Goal: Task Accomplishment & Management: Use online tool/utility

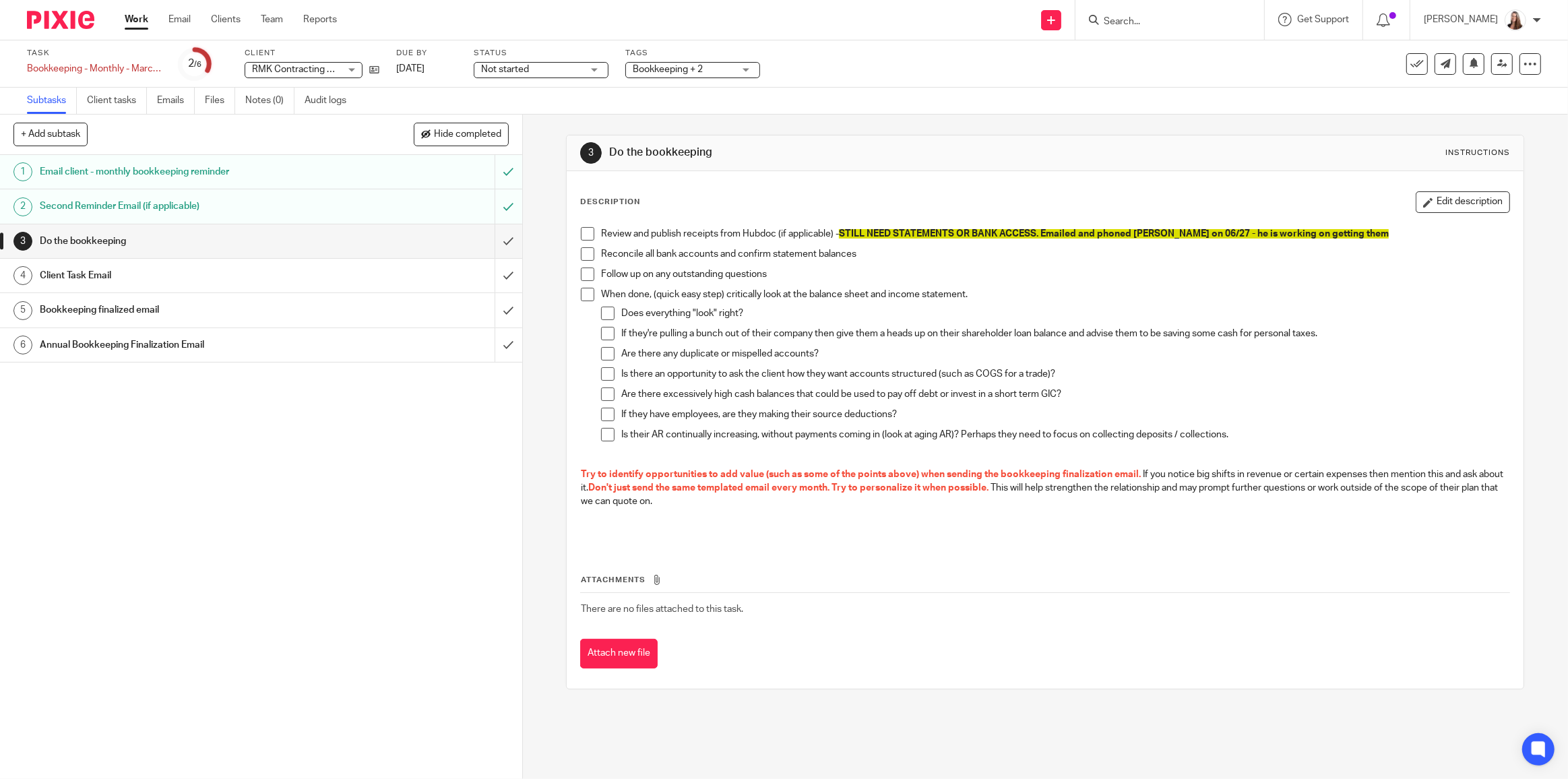
click at [821, 158] on h1 "Do the bookkeeping" at bounding box center [841, 152] width 465 height 14
click at [1188, 20] on input "Search" at bounding box center [1163, 22] width 121 height 12
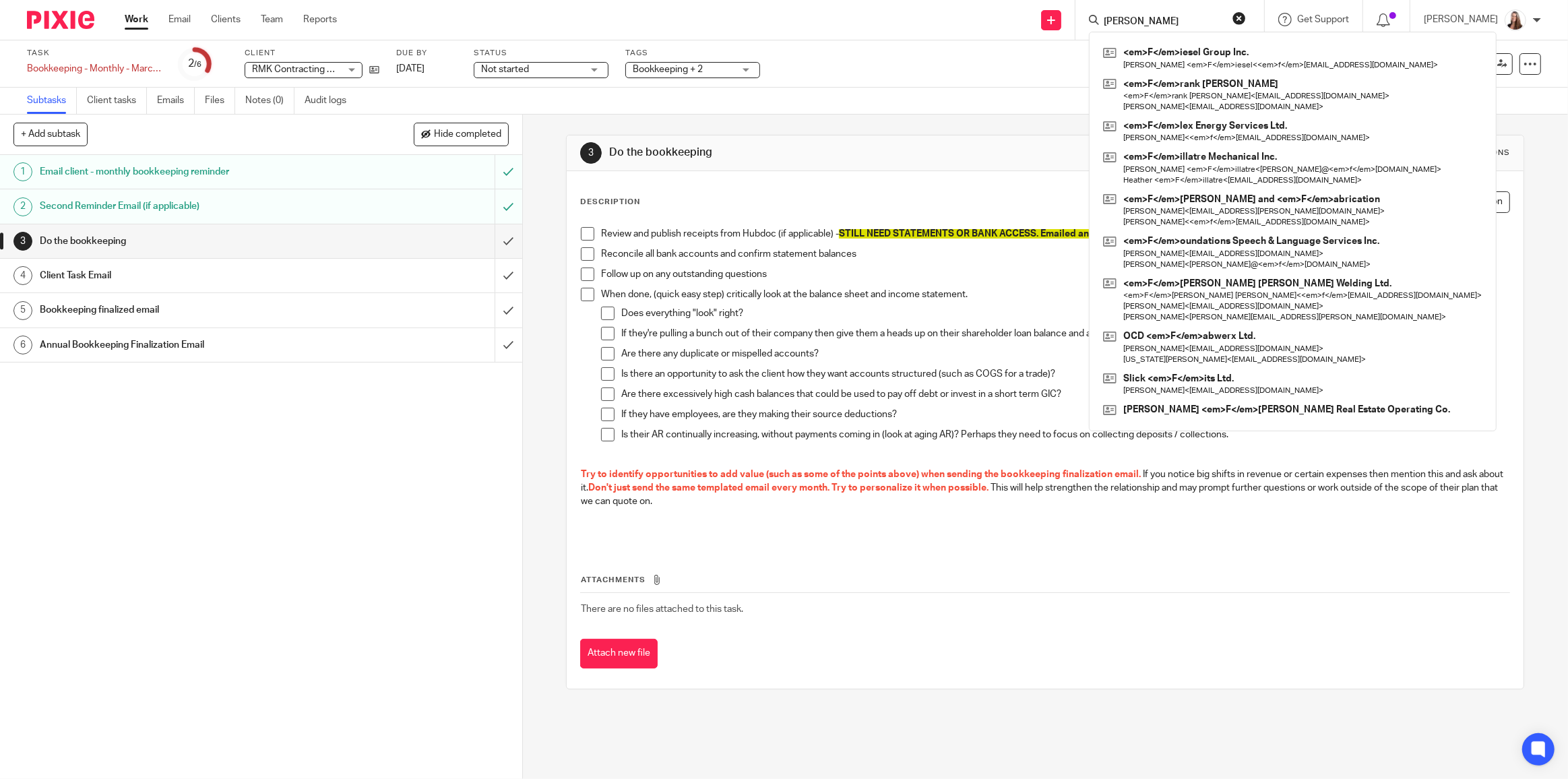
type input "[PERSON_NAME]"
click button "submit" at bounding box center [0, 0] width 0 height 0
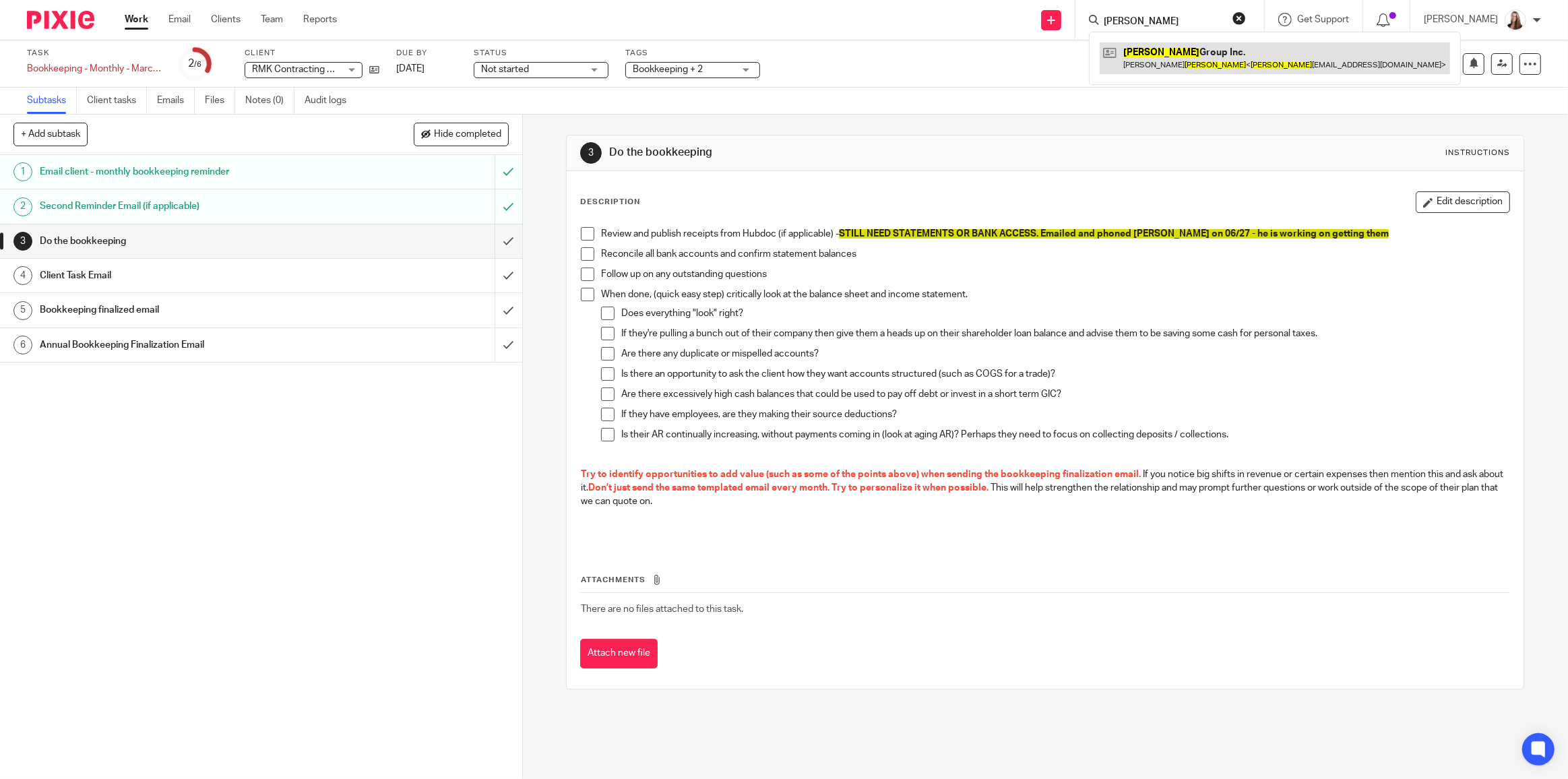
click at [1232, 64] on link at bounding box center [1274, 58] width 351 height 31
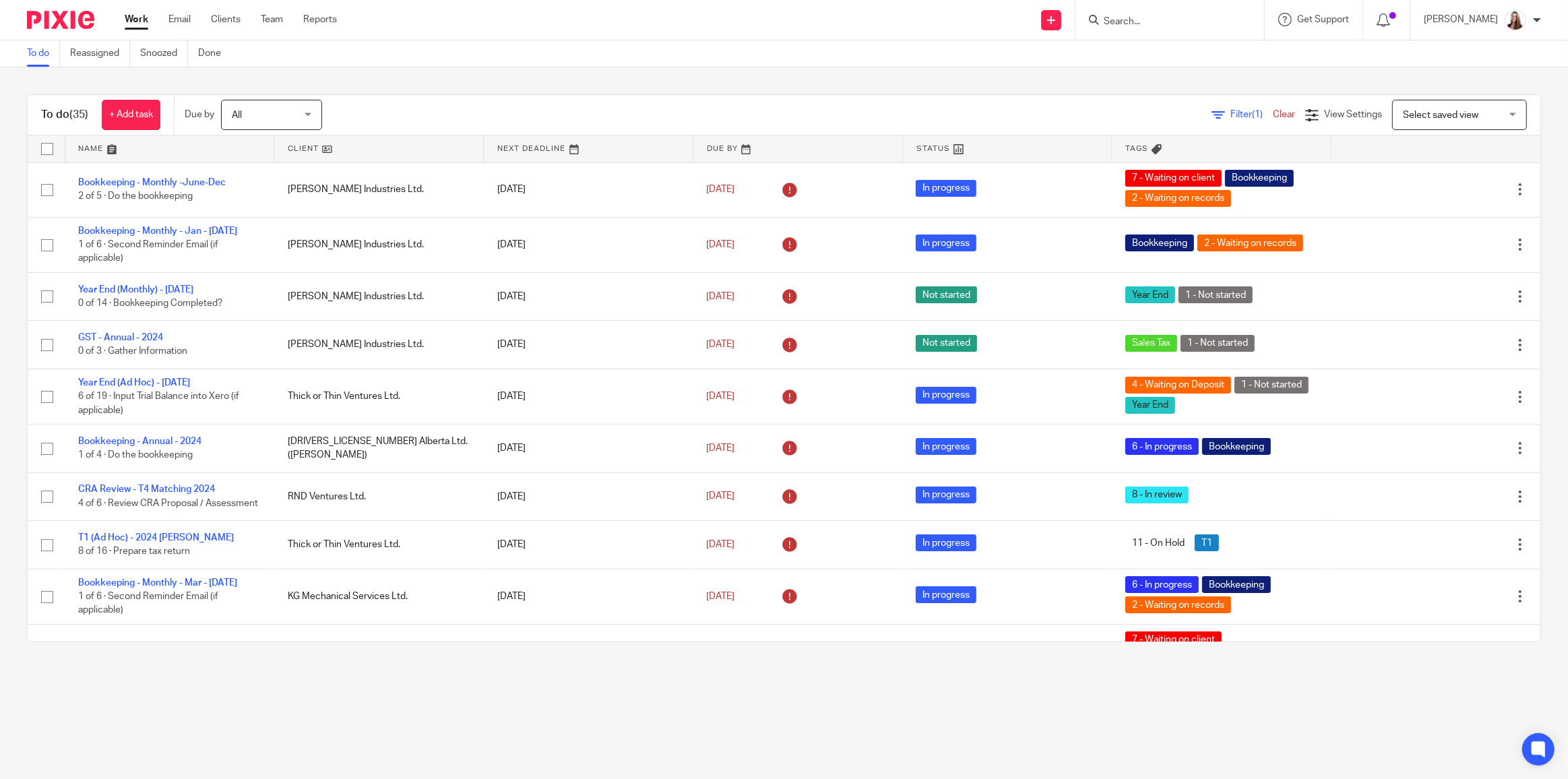
click at [1111, 16] on input "Search" at bounding box center [1163, 22] width 121 height 12
type input "[PERSON_NAME]"
click button "submit" at bounding box center [0, 0] width 0 height 0
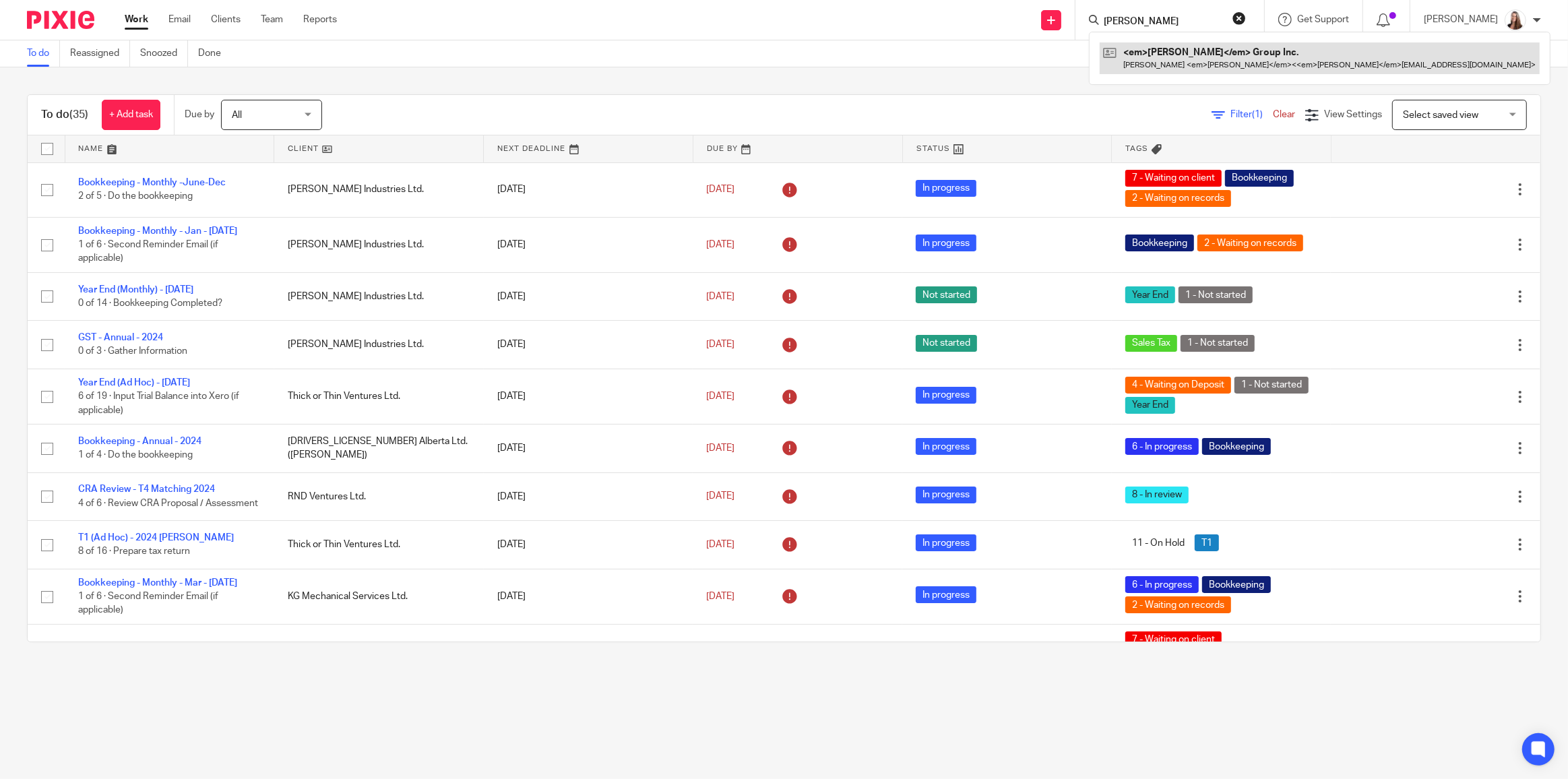
click at [1131, 64] on link at bounding box center [1318, 58] width 439 height 31
click at [1223, 54] on link at bounding box center [1274, 58] width 351 height 31
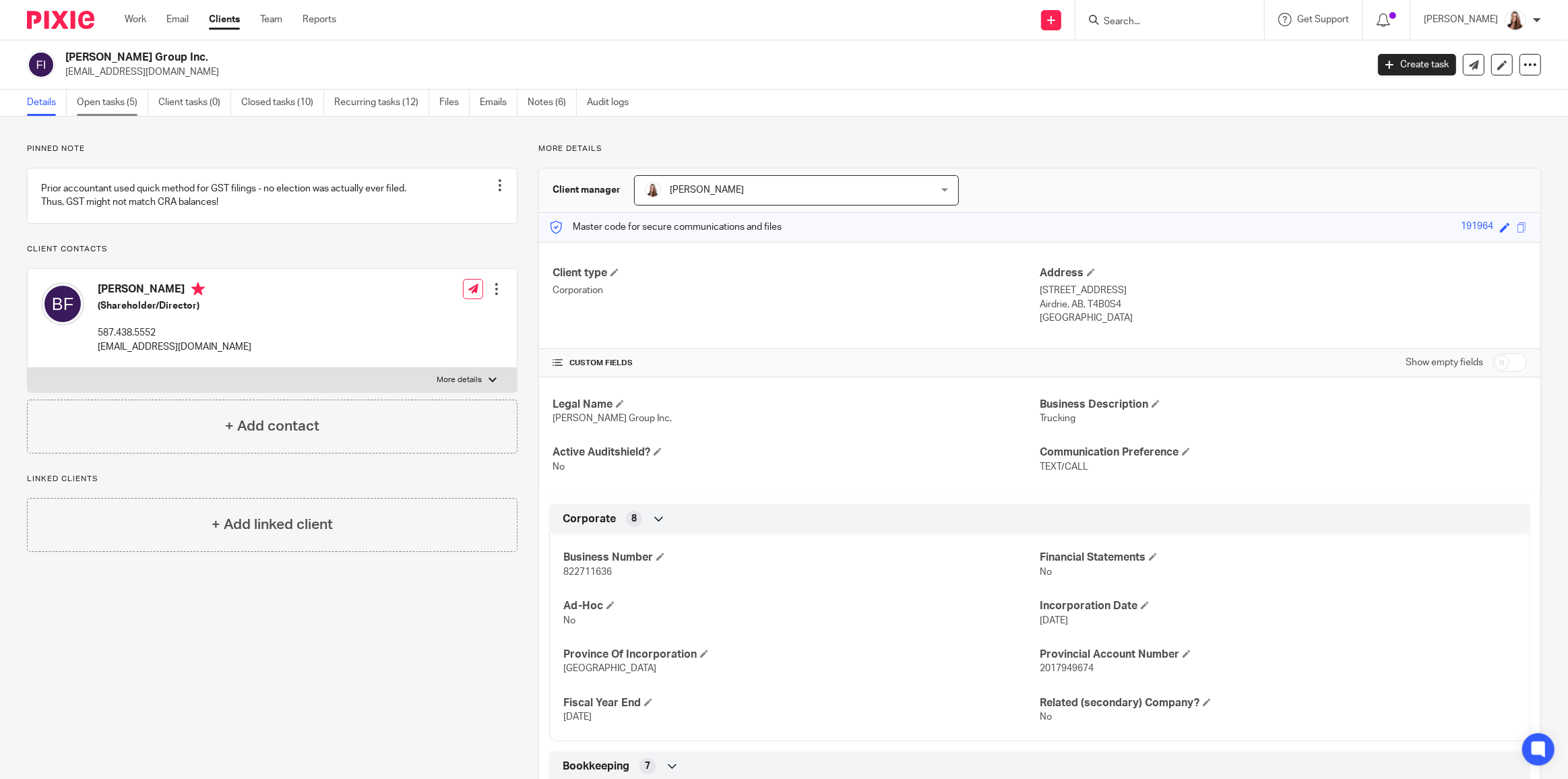
click at [90, 104] on link "Open tasks (5)" at bounding box center [112, 103] width 72 height 26
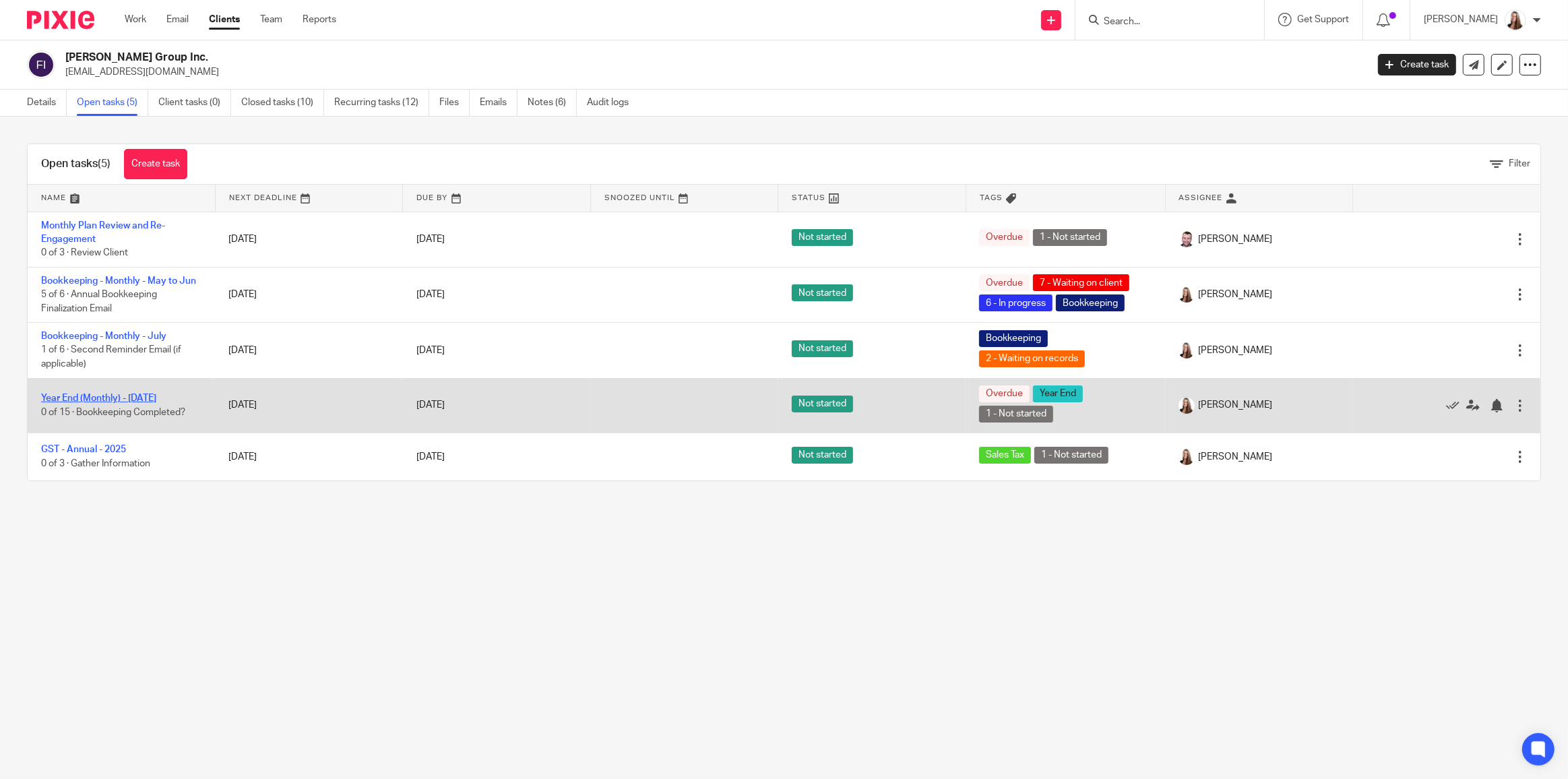
click at [113, 394] on link "Year End (Monthly) - [DATE]" at bounding box center [98, 398] width 115 height 9
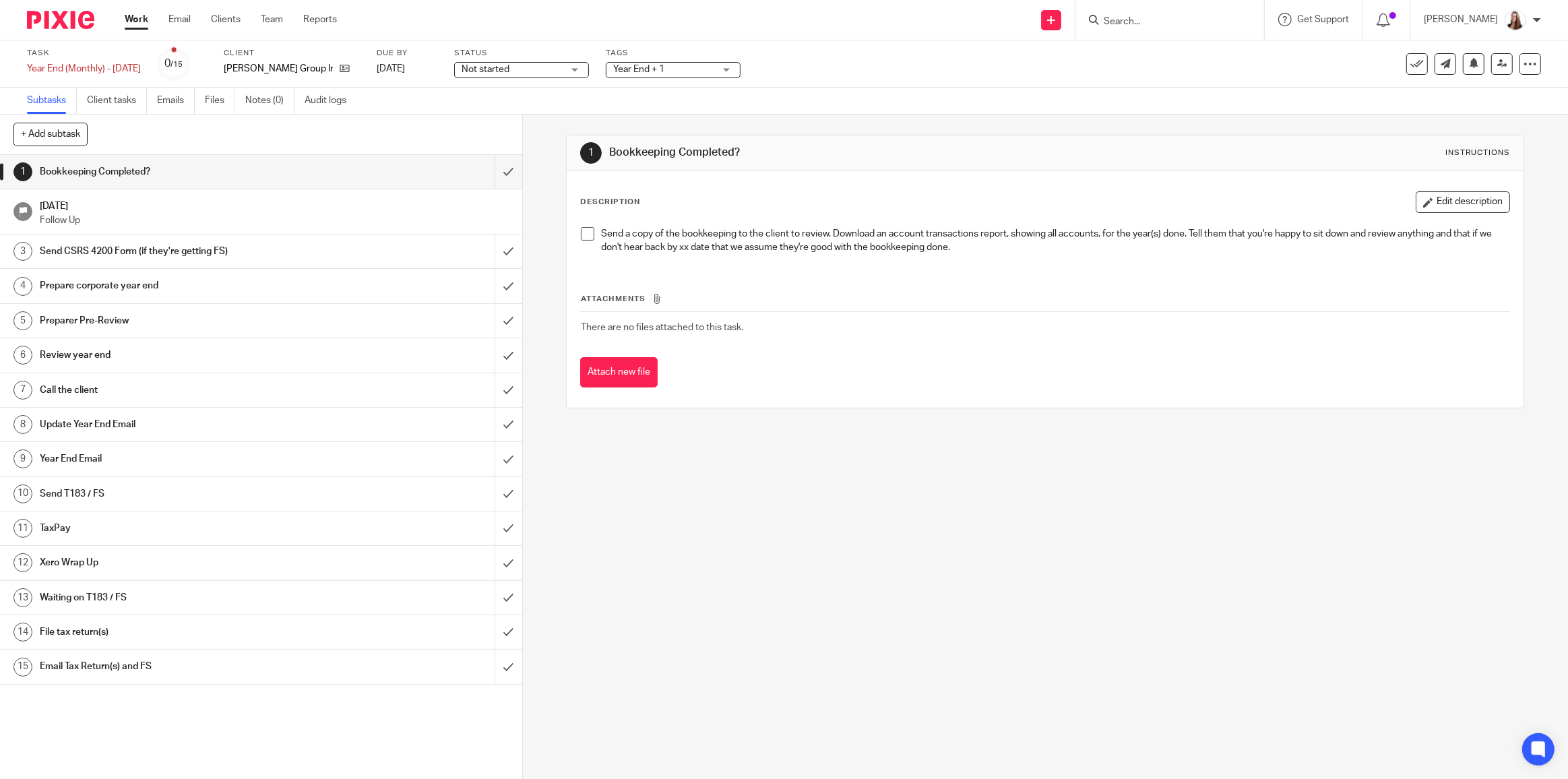
click at [416, 171] on div "Bookkeeping Completed?" at bounding box center [260, 171] width 441 height 20
drag, startPoint x: 1402, startPoint y: 203, endPoint x: 1411, endPoint y: 203, distance: 9.0
click at [1415, 203] on button "Edit description" at bounding box center [1462, 201] width 95 height 22
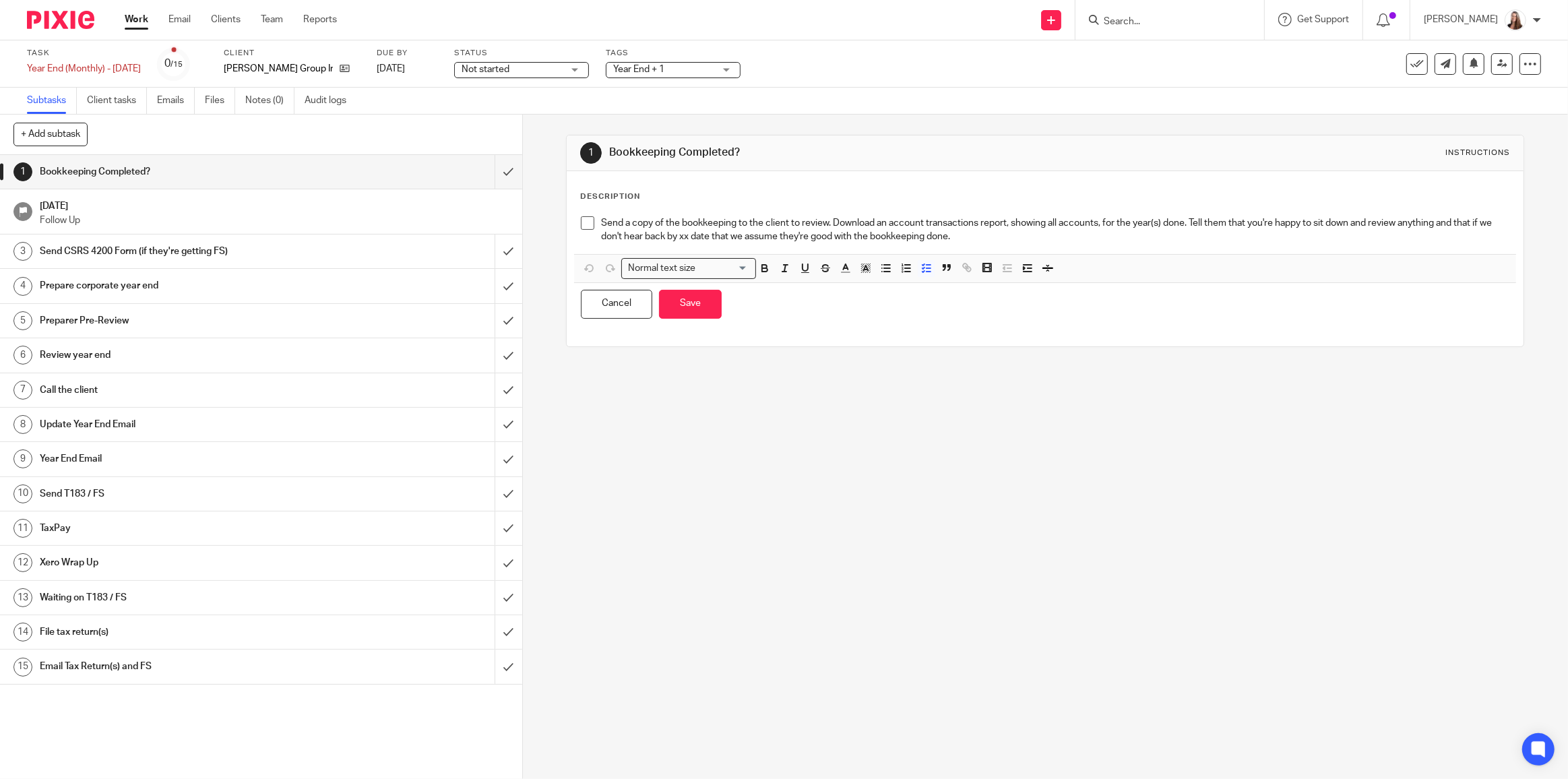
click at [1042, 234] on p "Send a copy of the bookkeeping to the client to review. Download an account tra…" at bounding box center [1055, 230] width 908 height 27
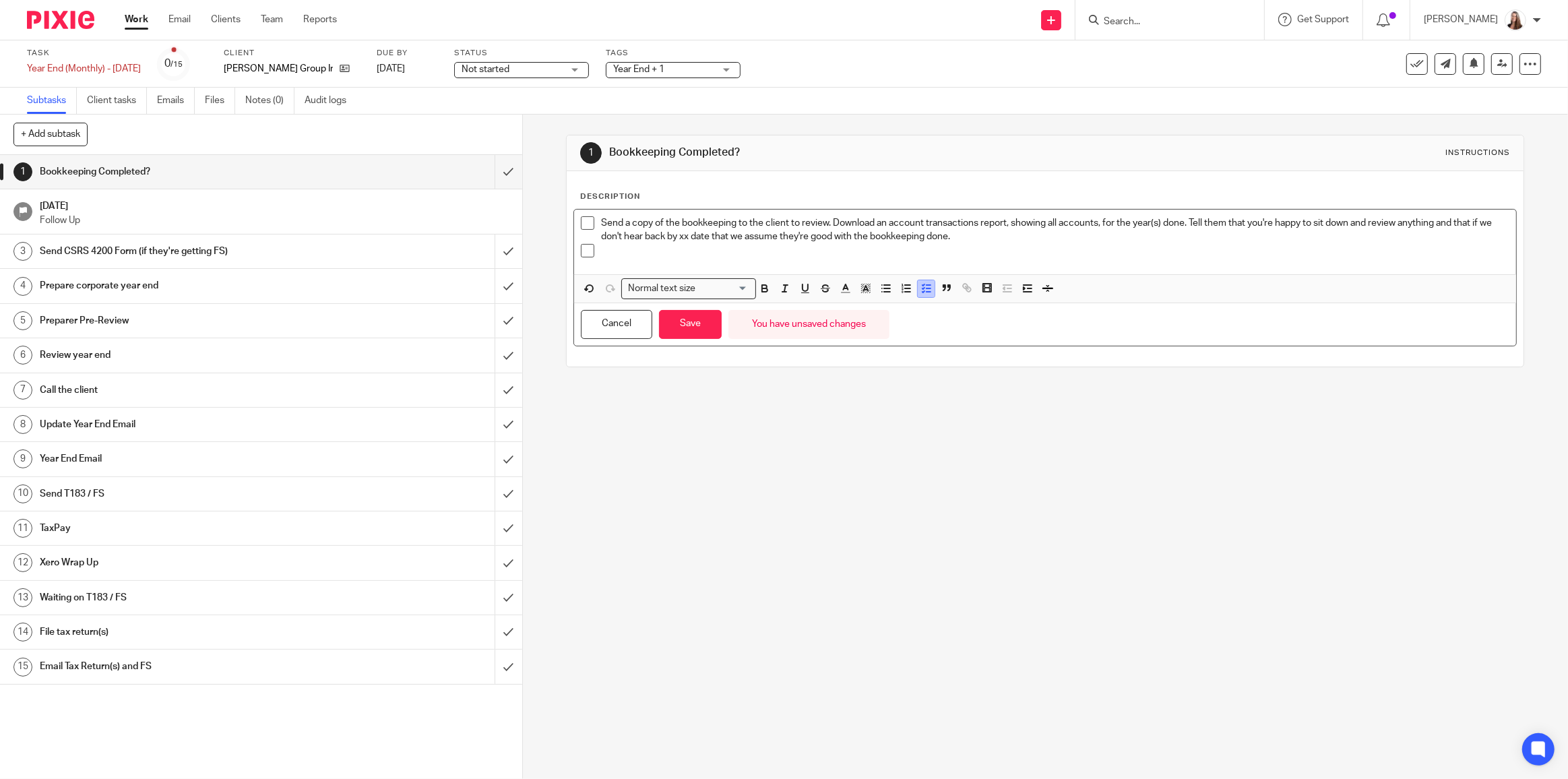
click at [926, 287] on icon "button" at bounding box center [926, 288] width 12 height 12
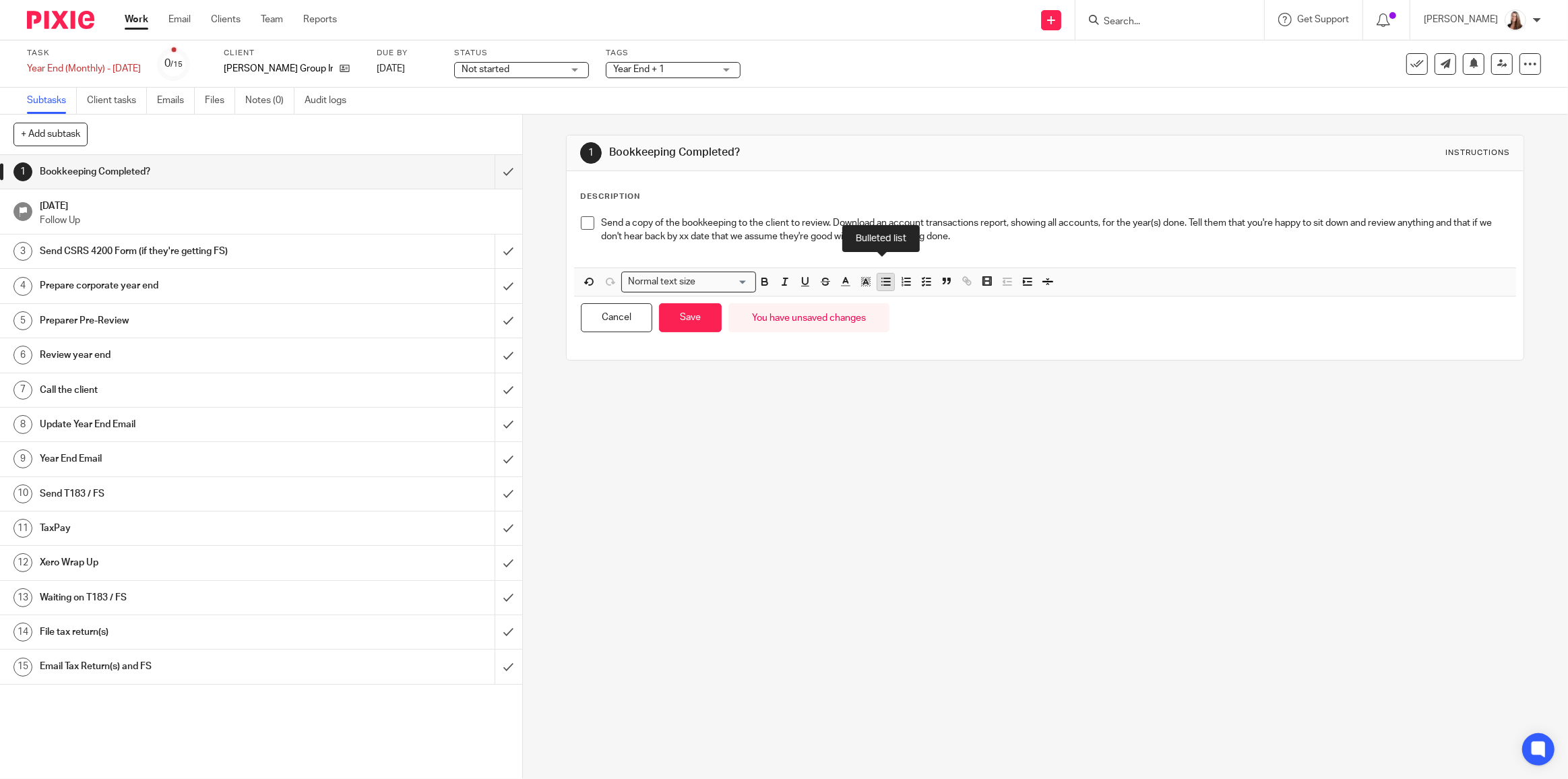
click at [886, 286] on line "button" at bounding box center [887, 286] width 6 height 0
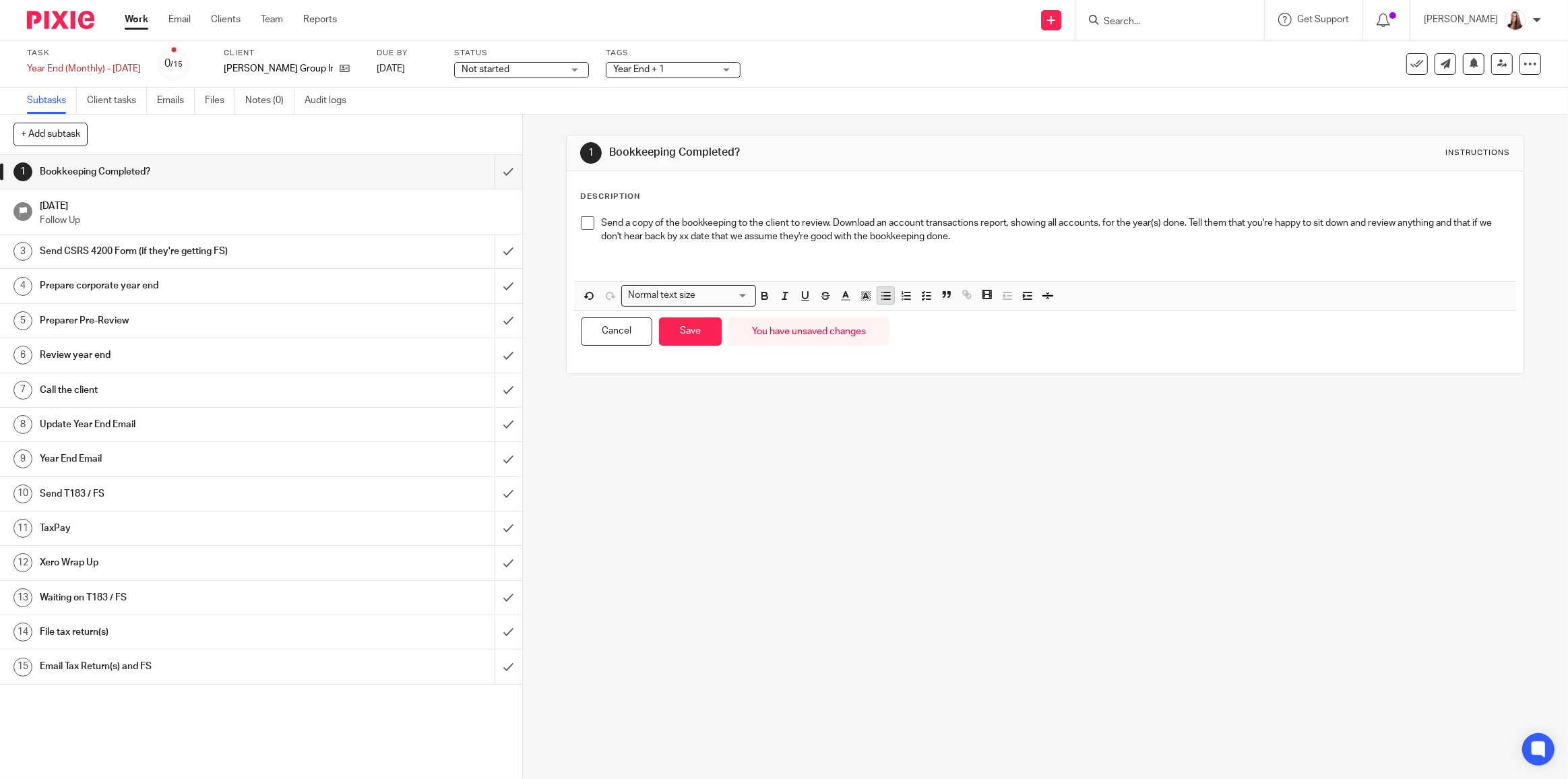
click at [883, 289] on icon "button" at bounding box center [886, 295] width 12 height 12
click at [681, 264] on p "Braden" at bounding box center [1059, 264] width 902 height 13
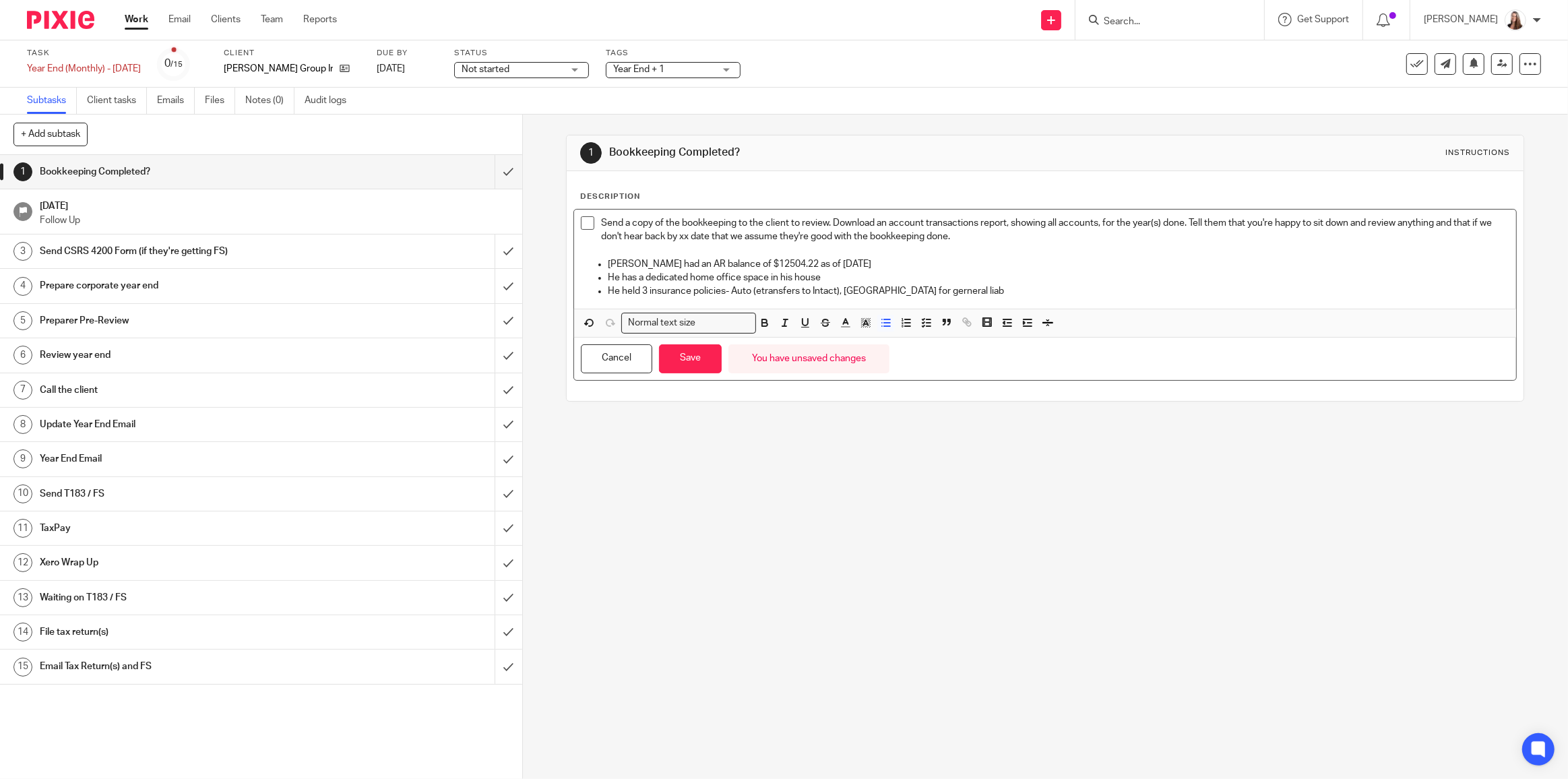
click at [913, 293] on p "He held 3 insurance policies- Auto (etransfers to Intact), Peace Hills for gern…" at bounding box center [1059, 291] width 902 height 13
click at [964, 289] on p "He held 3 insurance policies- Auto (etransfers to Intact), Peace Hills for gene…" at bounding box center [1059, 291] width 902 height 13
click at [932, 288] on p "He held 3 insurance policies- Auto (etransfers to Intact), Peace Hills for gene…" at bounding box center [1059, 291] width 902 height 13
click at [930, 288] on p "He held 3 insurance policies- Auto (etransfers to Intact), Peace Hills for gene…" at bounding box center [1059, 291] width 902 height 13
click at [934, 289] on p "He held 3 insurance policies- Auto (etransfers to Intact), Peace Hills for gene…" at bounding box center [1059, 291] width 902 height 13
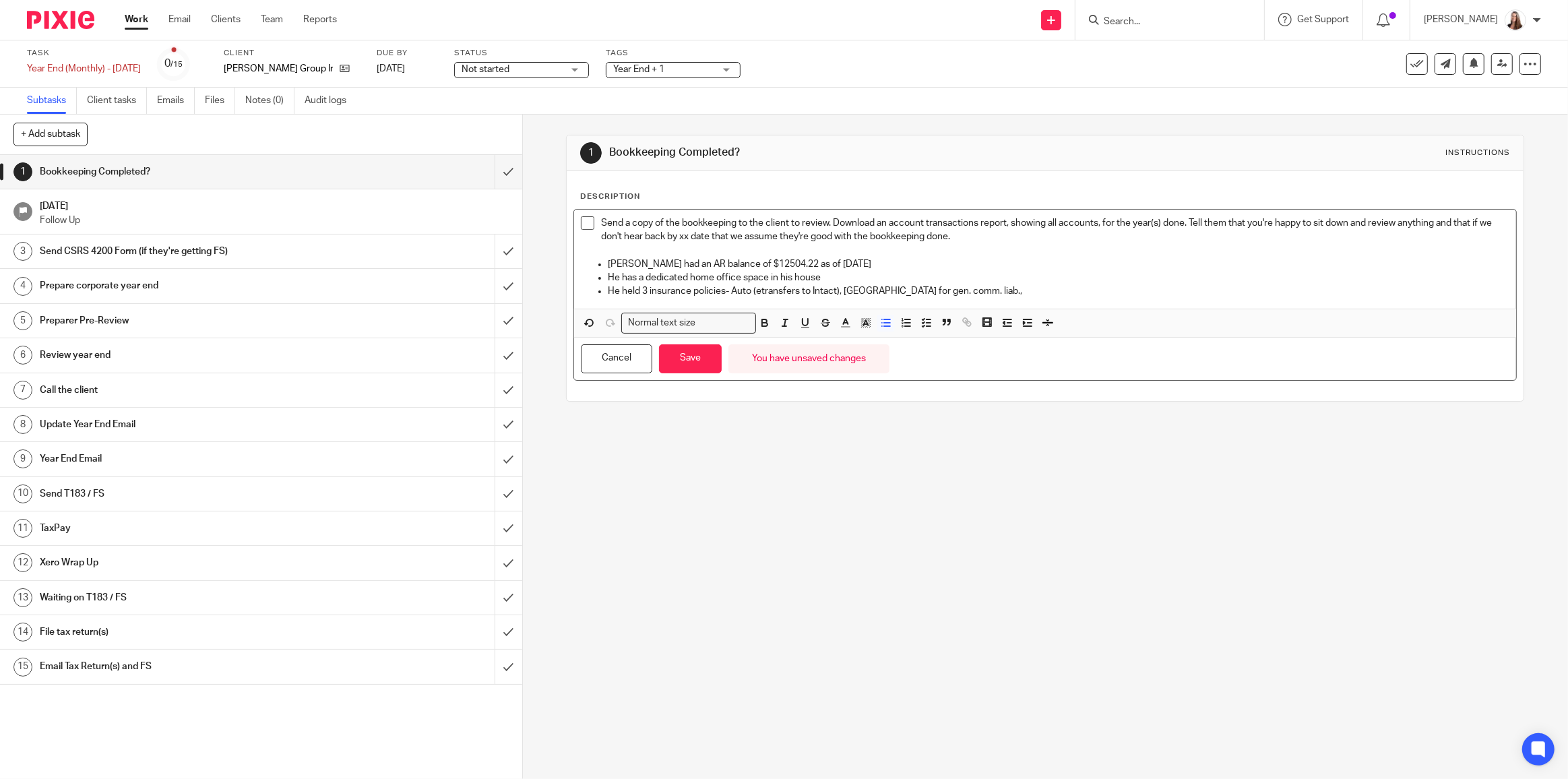
click at [1004, 289] on p "He held 3 insurance policies- Auto (etransfers to Intact), Peace Hills for gen.…" at bounding box center [1059, 291] width 902 height 13
click at [1030, 285] on p "He held 3 insurance policies- Auto (etransfers to Intact), Peace Hills for gen.…" at bounding box center [1059, 291] width 902 height 13
click at [1202, 290] on p "He held 3 insurance policies- Auto (etransfers to Intact), Peace Hills for gen.…" at bounding box center [1059, 291] width 902 height 13
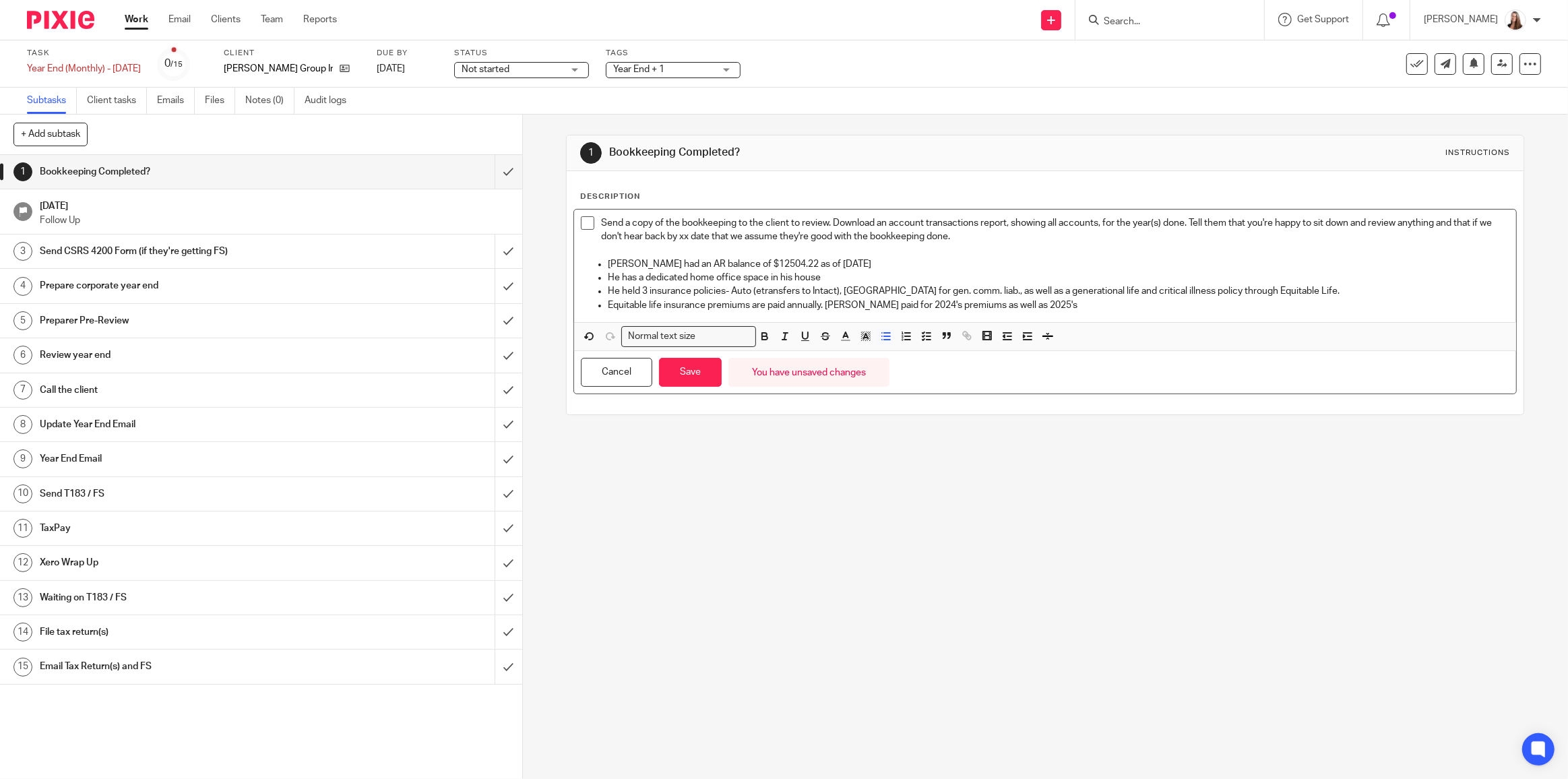
drag, startPoint x: 782, startPoint y: 303, endPoint x: 897, endPoint y: 316, distance: 115.7
click at [783, 303] on p "Equitable life insurance premiums are paid annually. Braden paid for 2024's pre…" at bounding box center [1059, 305] width 902 height 13
click at [1101, 303] on p "Equitable life insurance premiums are paid by lump sum annually. Braden paid fo…" at bounding box center [1059, 305] width 902 height 13
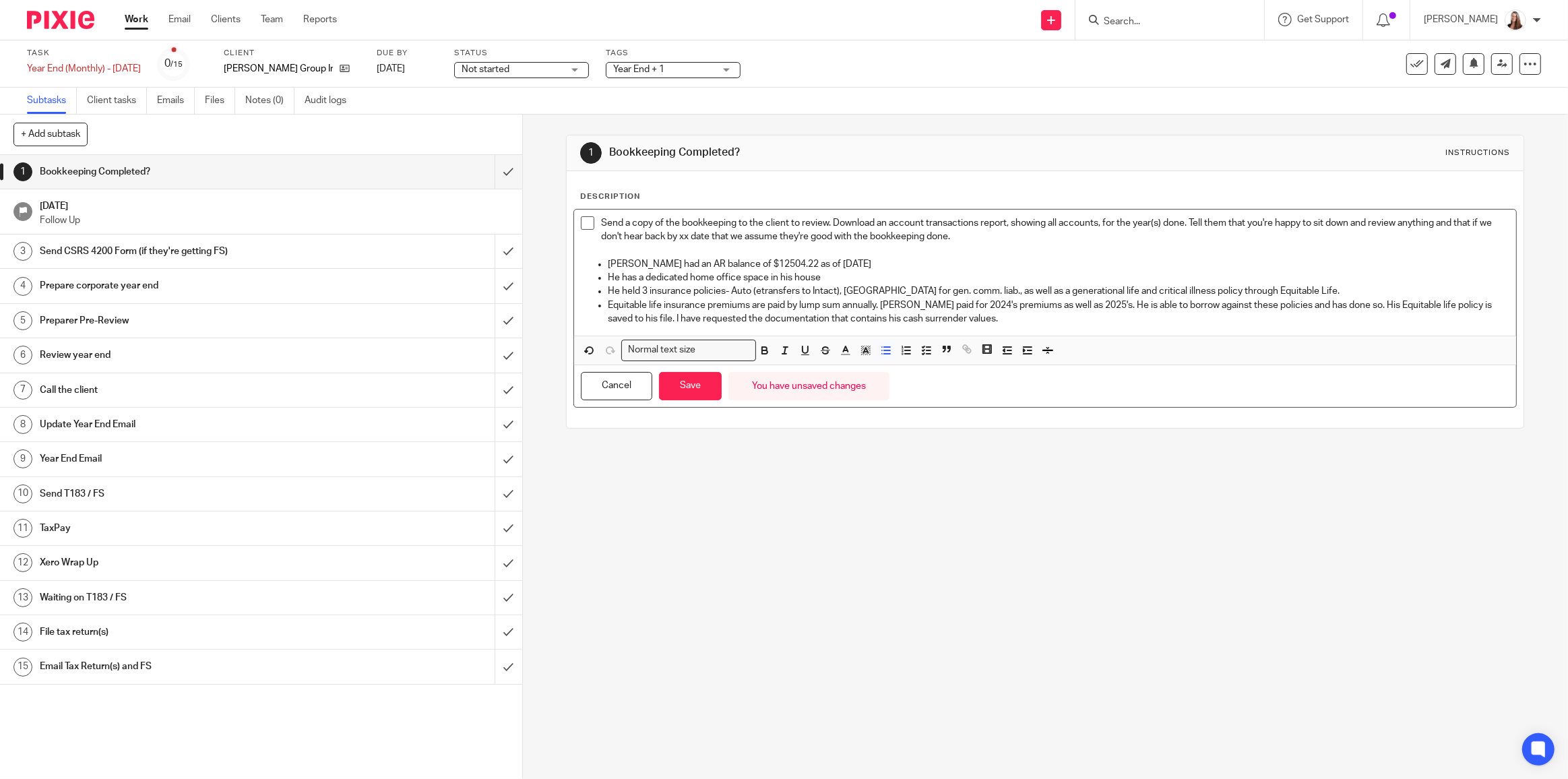
click at [984, 319] on p "Equitable life insurance premiums are paid by lump sum annually. Braden paid fo…" at bounding box center [1059, 312] width 902 height 27
click at [637, 318] on p "Equitable life insurance premiums are paid by lump sum annually. Braden paid fo…" at bounding box center [1059, 312] width 902 height 27
click at [642, 318] on p "Equitable life insurance premiums are paid by lump sum annually. Braden paid fo…" at bounding box center [1059, 312] width 902 height 27
click at [1073, 562] on div "1 Bookkeeping Completed? Instructions Description Send a copy of the bookkeepin…" at bounding box center [1044, 446] width 1044 height 665
click at [1019, 316] on p "Equitable life insurance premiums are paid by lump sum annually. Braden paid fo…" at bounding box center [1059, 312] width 902 height 27
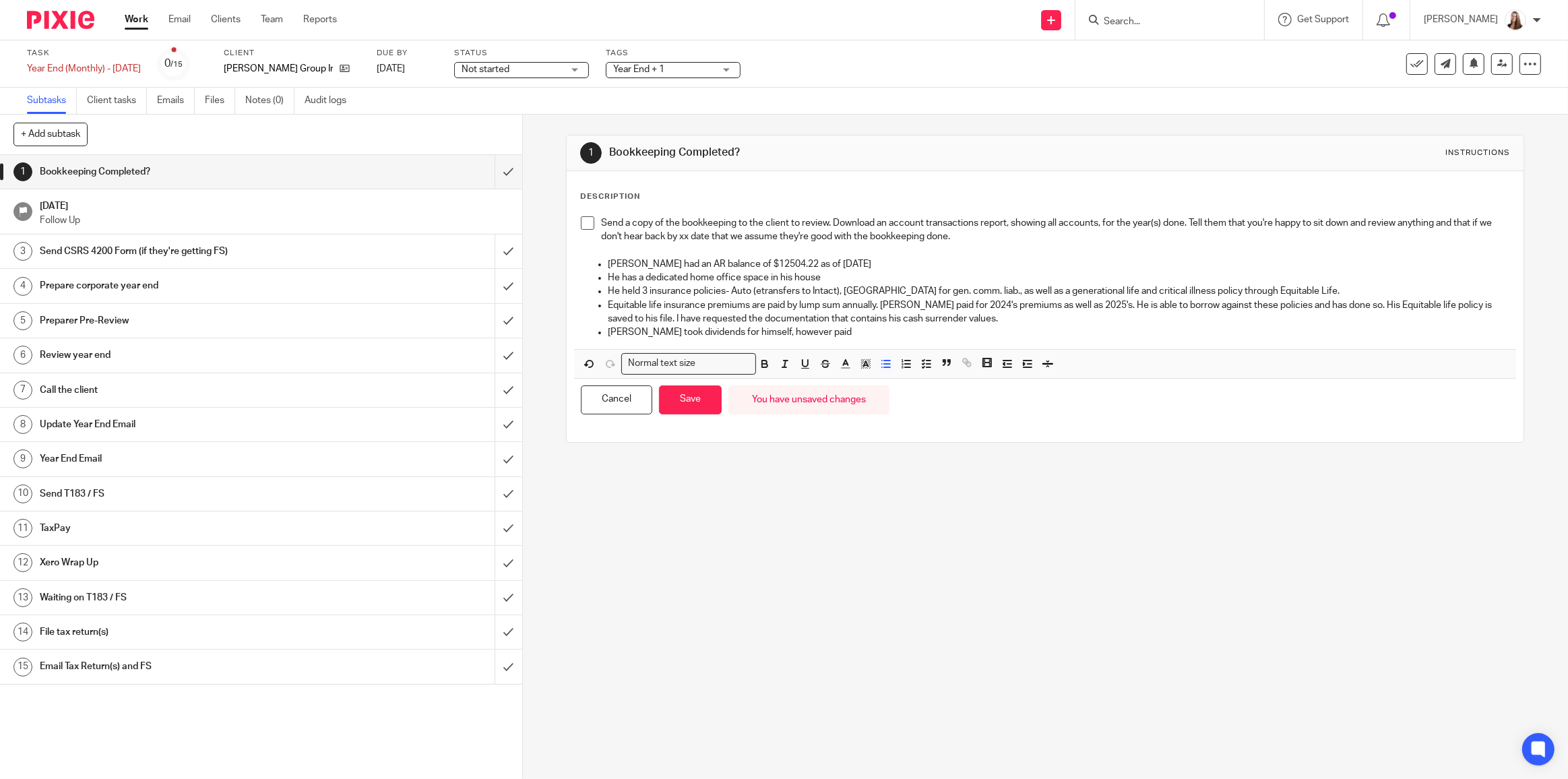
drag, startPoint x: 815, startPoint y: 330, endPoint x: 796, endPoint y: 321, distance: 21.0
click at [815, 330] on p "Braden took dividends for himself, however paid" at bounding box center [1059, 332] width 902 height 13
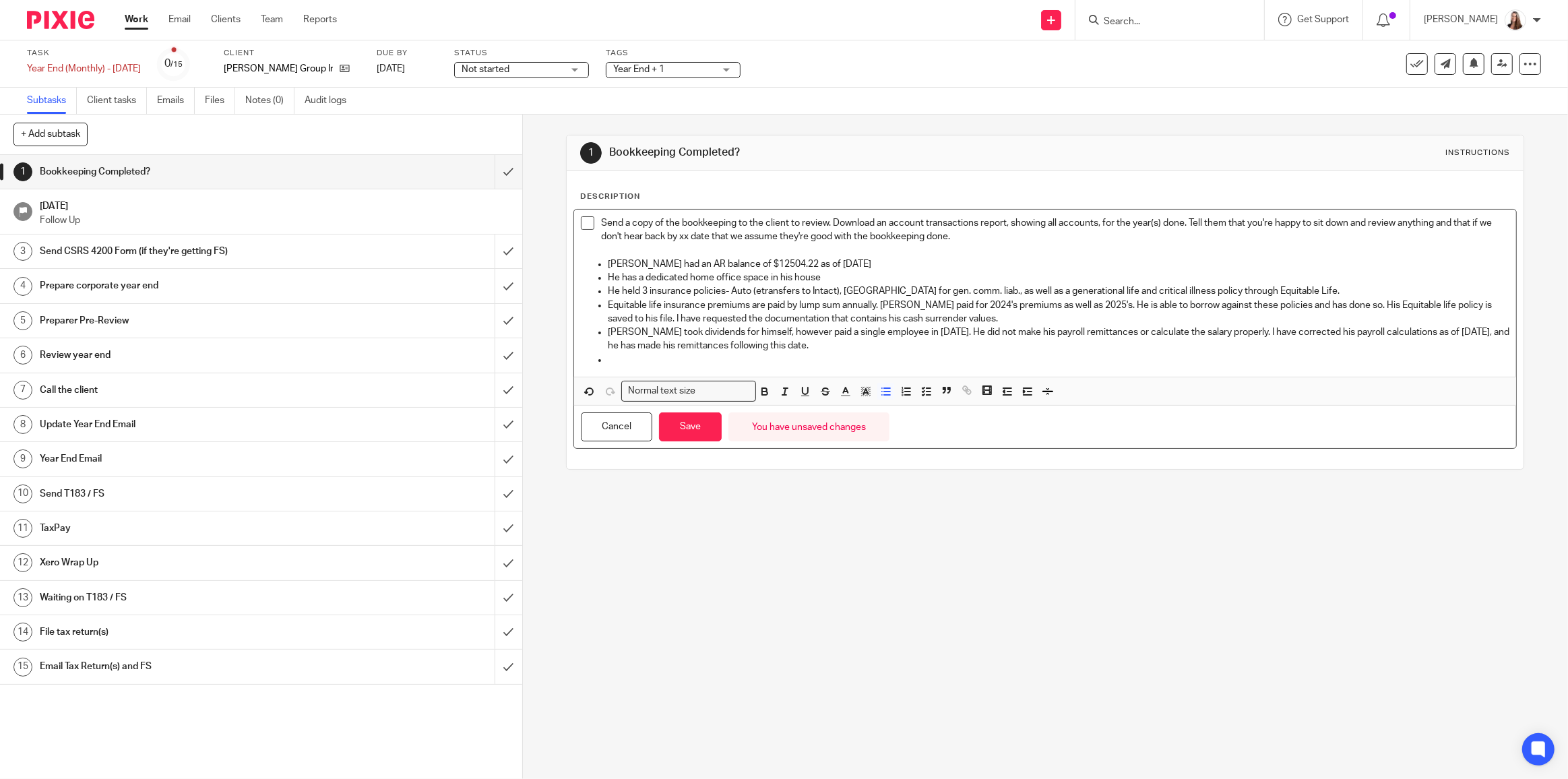
click at [632, 360] on p at bounding box center [1059, 359] width 902 height 13
click at [1309, 292] on p "He held 3 insurance policies- Auto (etransfers to Intact), Peace Hills for gen.…" at bounding box center [1059, 291] width 902 height 13
drag, startPoint x: 1392, startPoint y: 331, endPoint x: 1413, endPoint y: 330, distance: 21.0
click at [1413, 330] on p "Braden took dividends for himself, however paid a single employee in 2025. He d…" at bounding box center [1059, 338] width 902 height 27
click at [1390, 330] on p "Braden took dividends for himself, however paid a single employee in 2025. He d…" at bounding box center [1059, 338] width 902 height 27
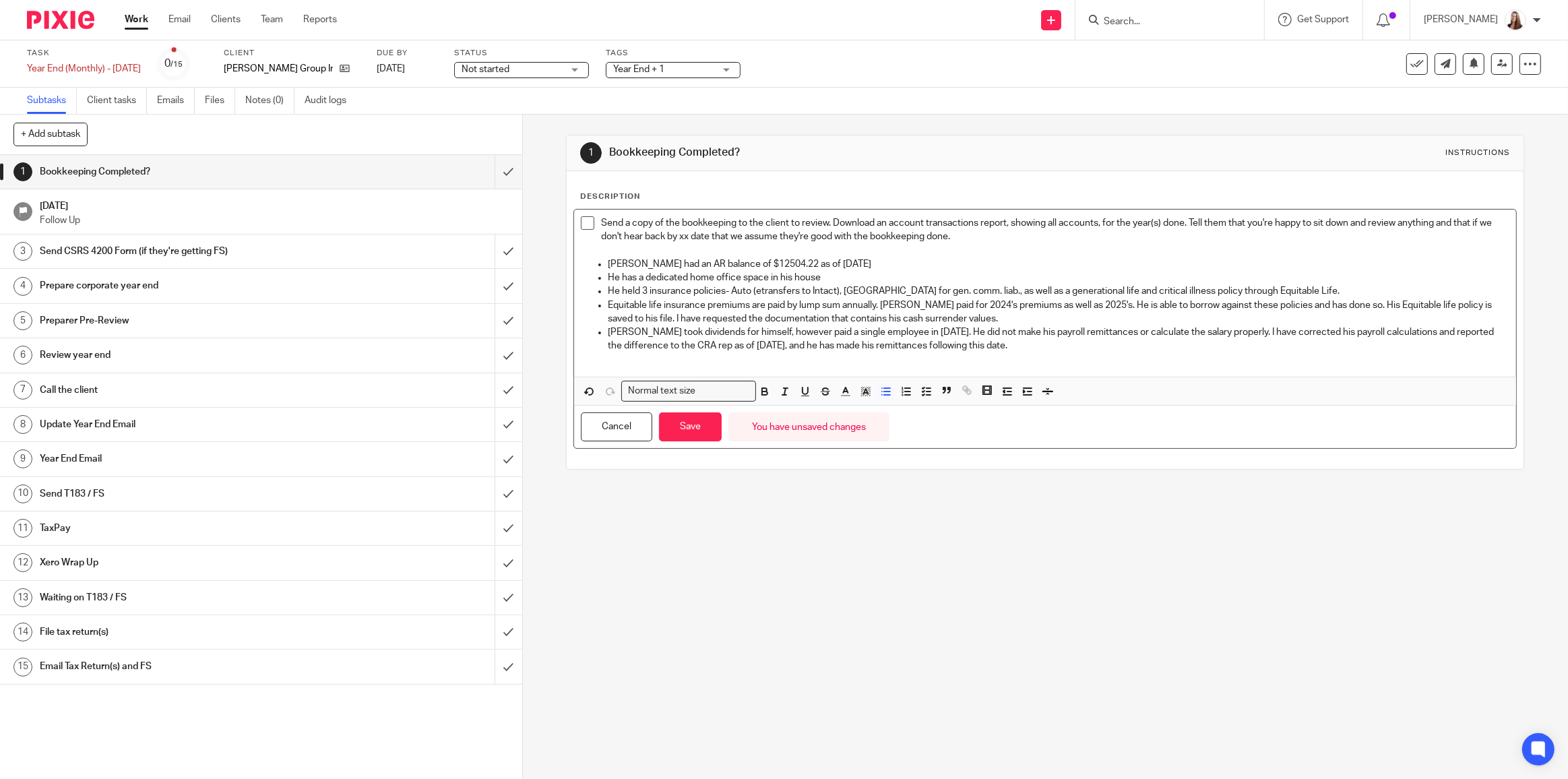
click at [1012, 343] on p "Braden took dividends for himself, however paid a single employee in 2025. He d…" at bounding box center [1059, 338] width 902 height 27
click at [1159, 346] on p "Braden took dividends for himself, however paid a single employee in 2025. He d…" at bounding box center [1059, 338] width 902 height 27
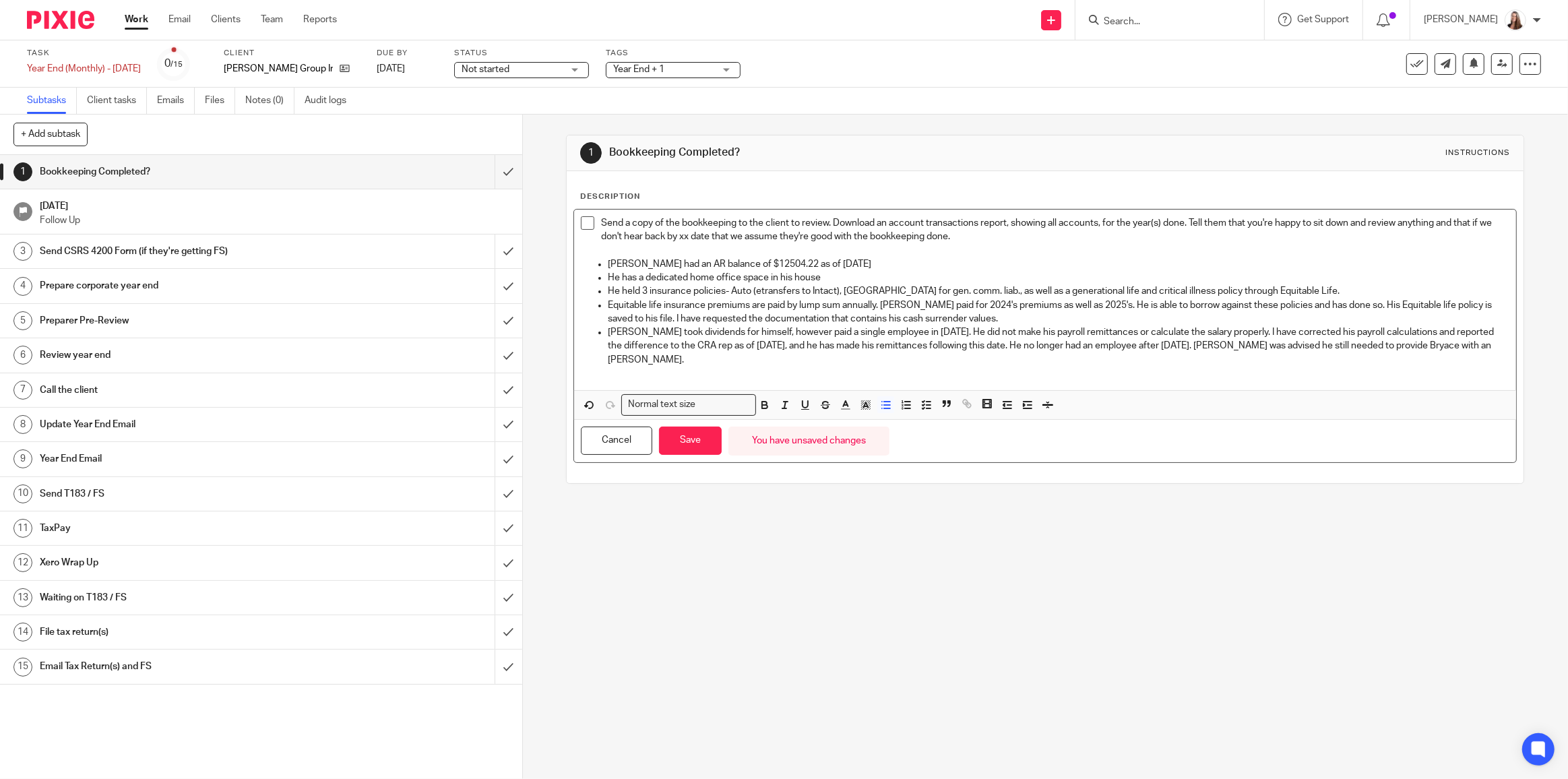
click at [1405, 344] on p "Braden took dividends for himself, however paid a single employee in 2025. He d…" at bounding box center [1059, 345] width 902 height 41
click at [1463, 344] on p "Braden took dividends for himself, however paid a single employee in 2025. He d…" at bounding box center [1059, 345] width 902 height 41
click at [1204, 341] on p "Braden took dividends for himself, however paid a single employee in 2025. He d…" at bounding box center [1059, 345] width 902 height 41
click at [1485, 343] on p "Braden took dividends for himself, however paid a single employee in 2025. He d…" at bounding box center [1059, 345] width 902 height 41
drag, startPoint x: 1220, startPoint y: 346, endPoint x: 1198, endPoint y: 346, distance: 22.0
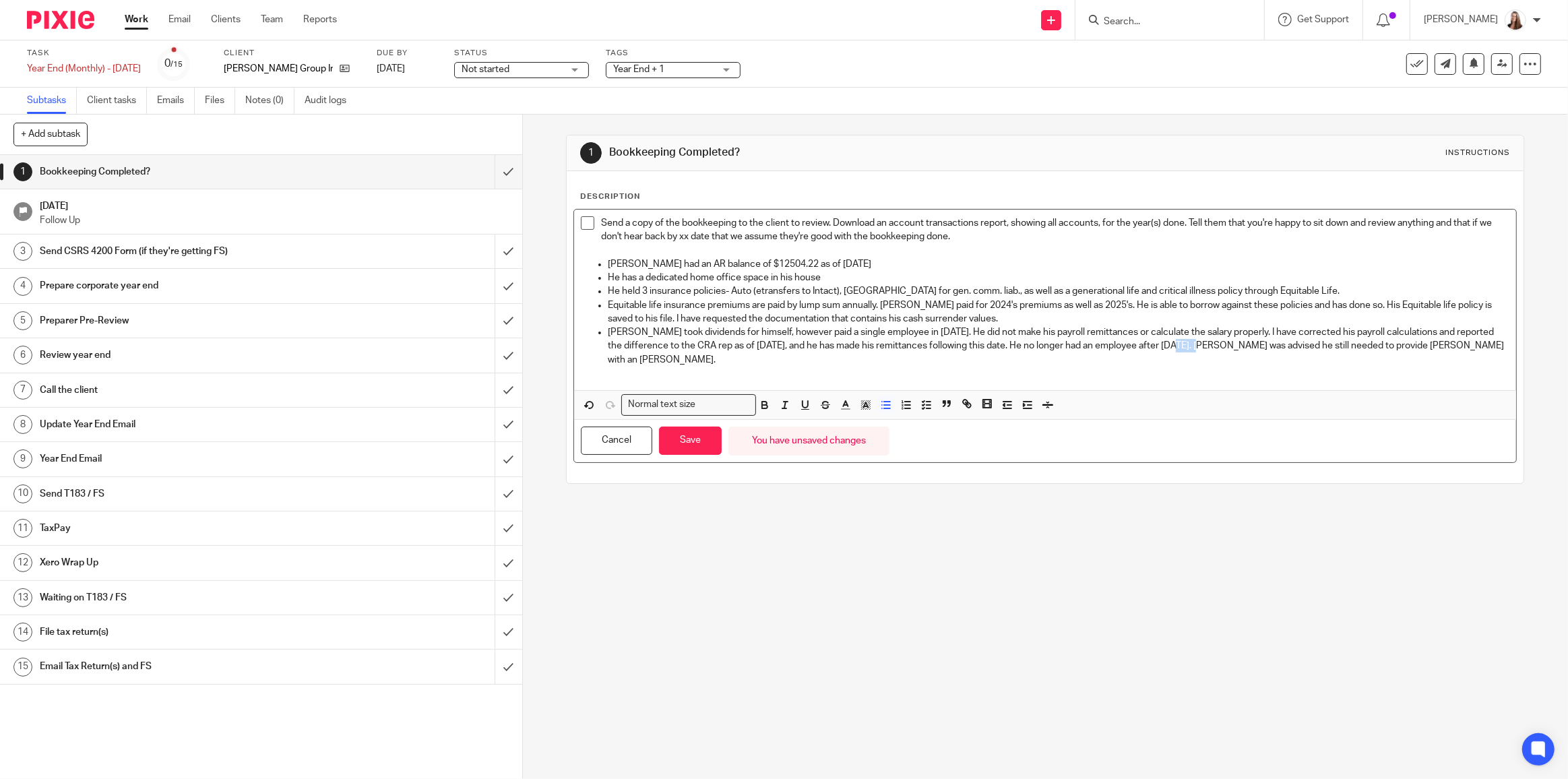
click at [1198, 346] on p "Braden took dividends for himself, however paid a single employee in 2025. He d…" at bounding box center [1059, 345] width 902 height 41
click at [1482, 346] on p "Braden took dividends for himself, however paid a single employee in 2025. He d…" at bounding box center [1059, 345] width 902 height 41
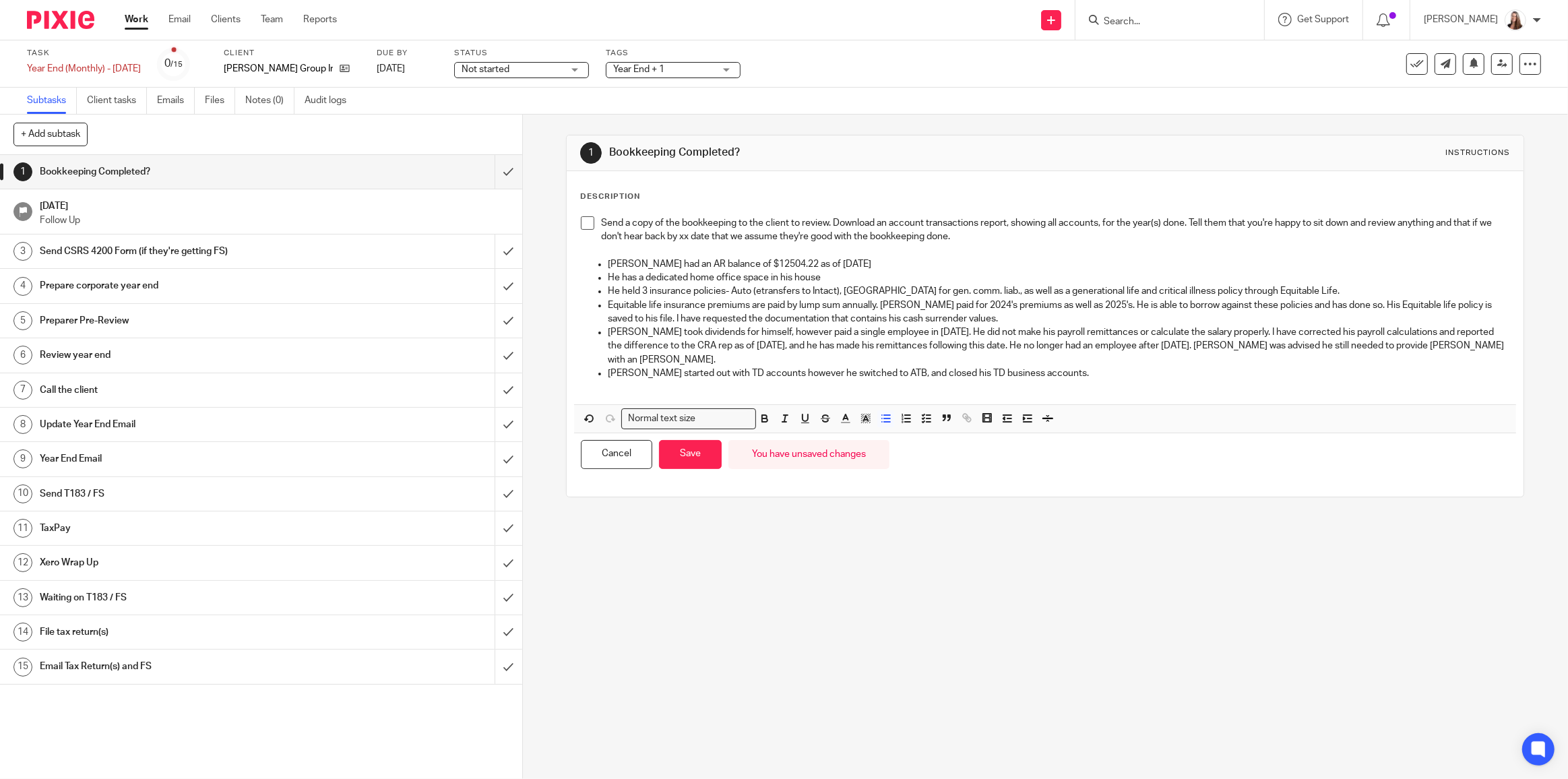
click at [1188, 20] on input "Search" at bounding box center [1163, 22] width 121 height 12
click at [1068, 367] on p "Braden started out with TD accounts however he switched to ATB, and closed his …" at bounding box center [1059, 373] width 902 height 13
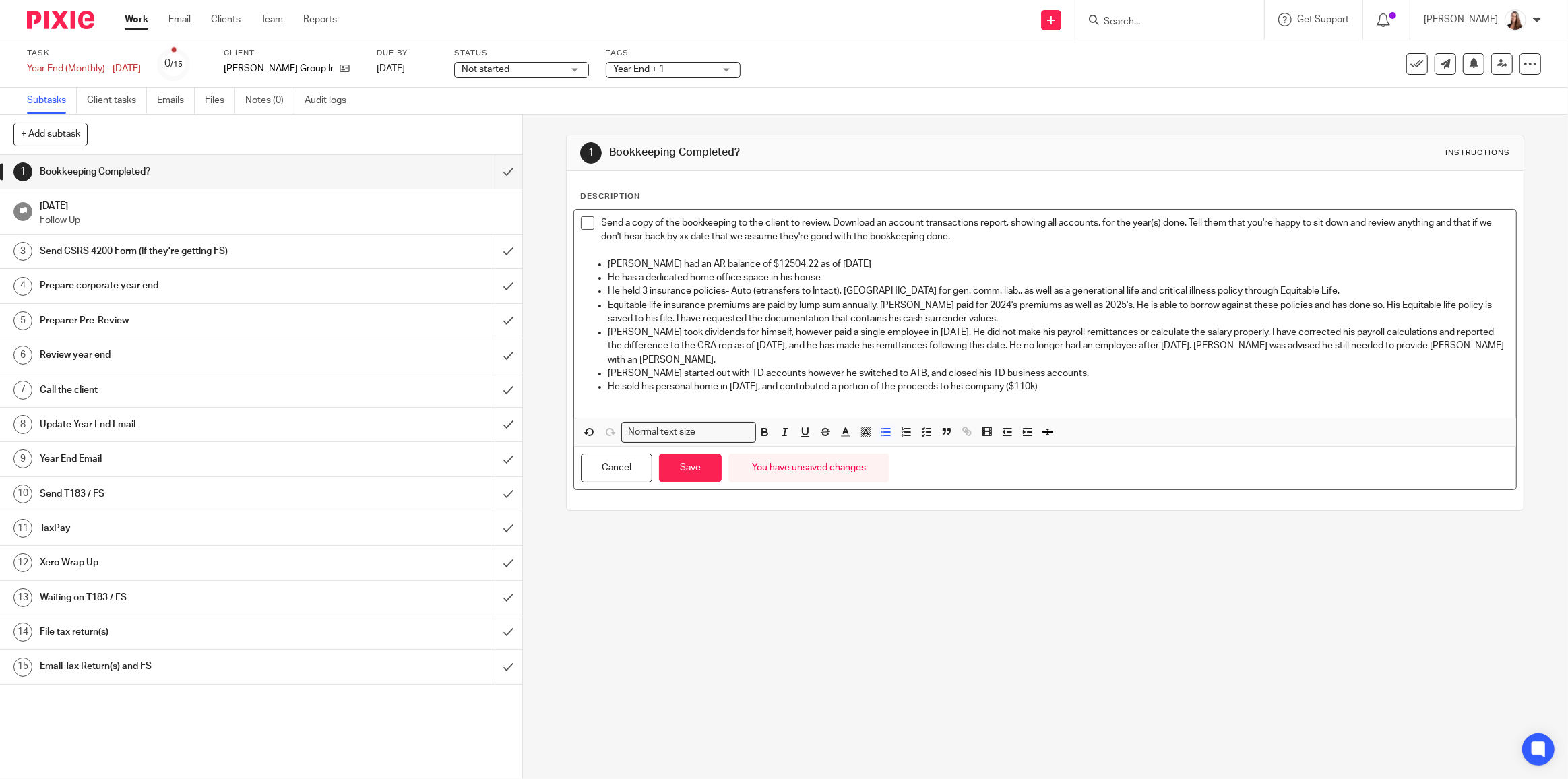
click at [1066, 367] on p "Braden started out with TD accounts however he switched to ATB, and closed his …" at bounding box center [1059, 373] width 902 height 13
click at [934, 367] on p "Braden started out with TD accounts however he switched to ATB, and closed his …" at bounding box center [1059, 373] width 902 height 13
click at [901, 367] on p "Braden started out with TD accounts however he switched to ATB, and closed his …" at bounding box center [1059, 373] width 902 height 13
click at [1078, 367] on p "Braden started out with TD accounts however he switched to ATB, and slowly clos…" at bounding box center [1059, 373] width 902 height 13
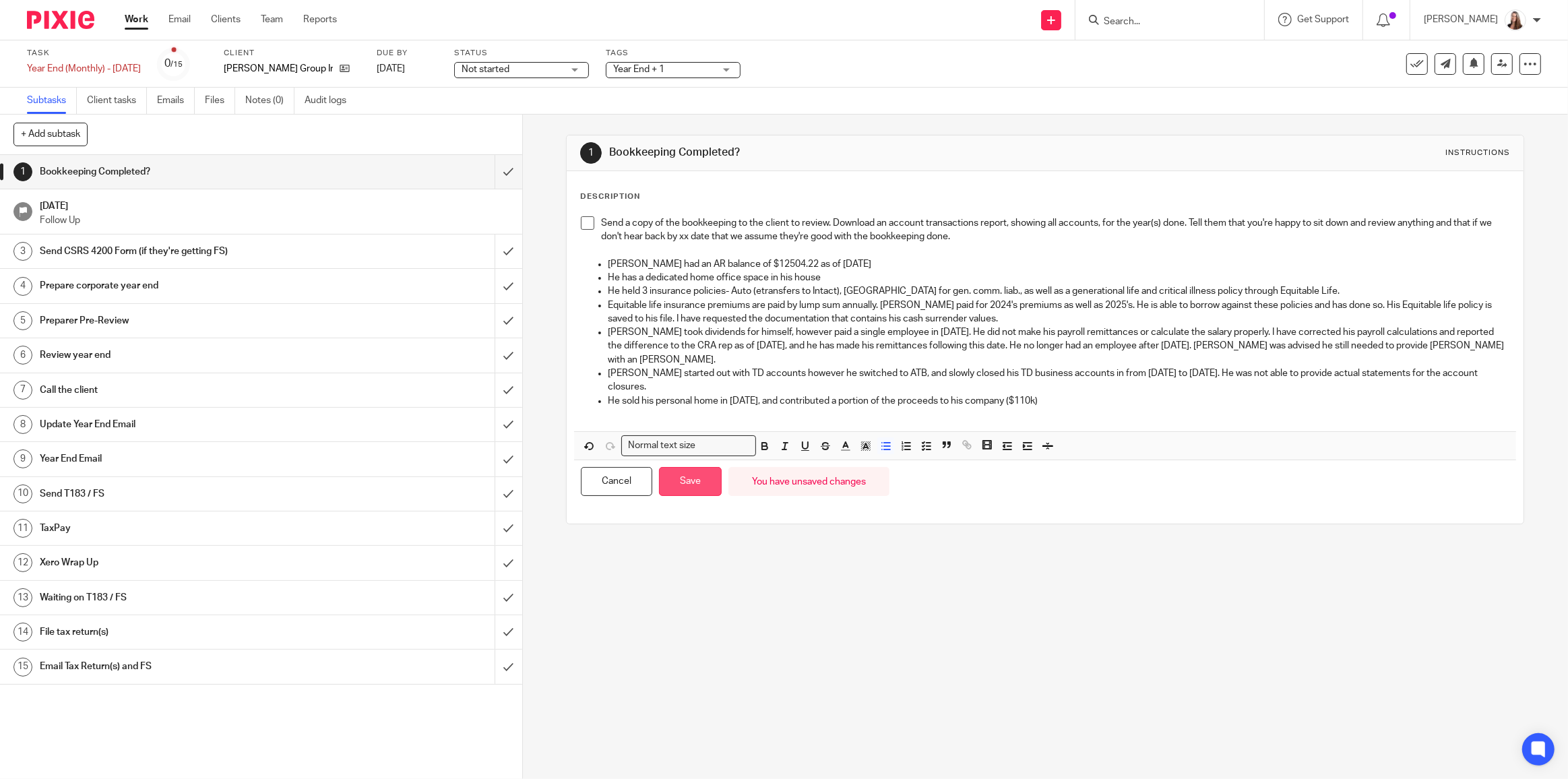
click at [677, 467] on button "Save" at bounding box center [690, 481] width 62 height 29
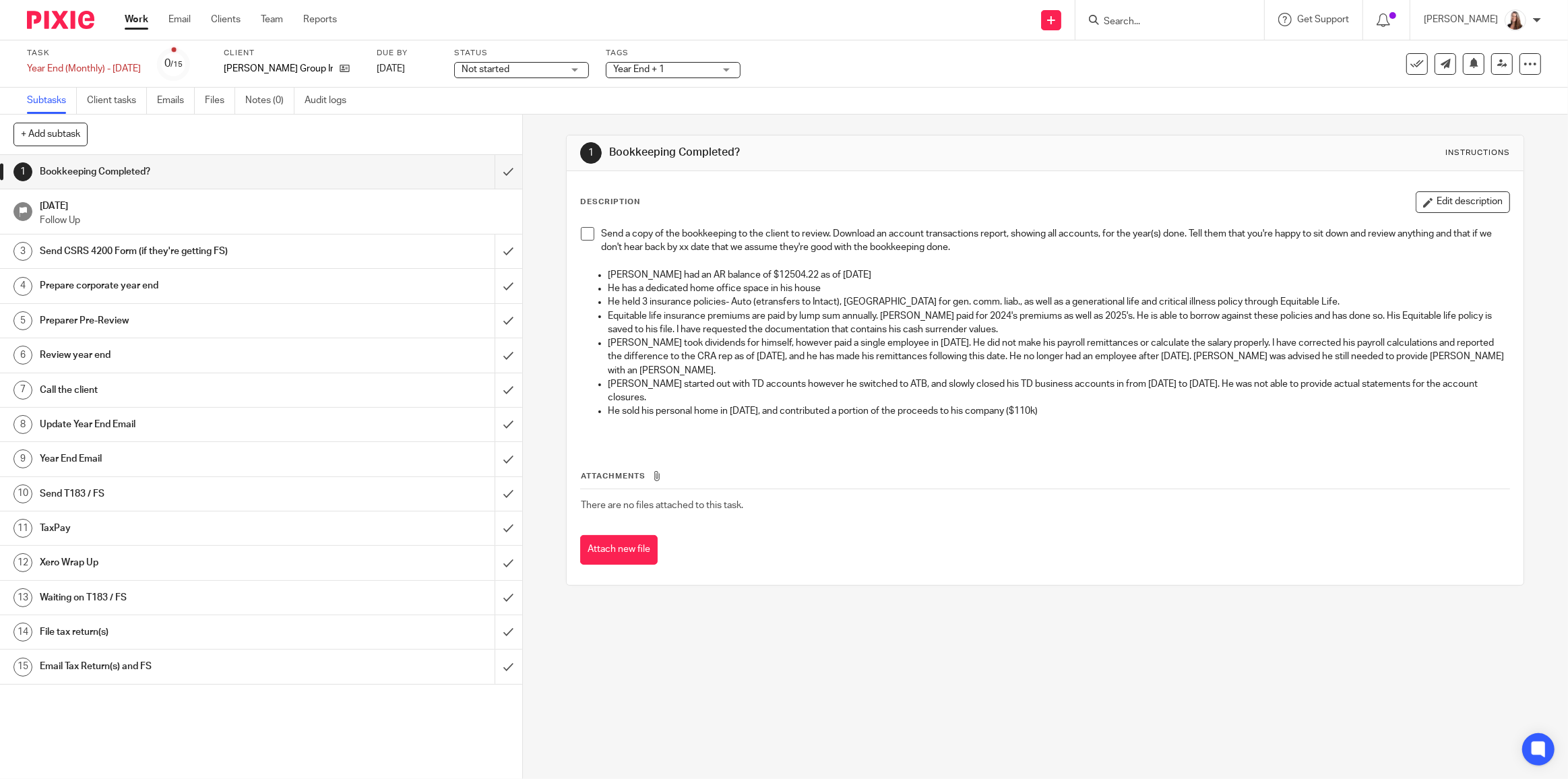
click at [1100, 405] on p "He sold his personal home in Dec of 2024, and contributed a portion of the proc…" at bounding box center [1059, 411] width 902 height 13
click at [1473, 194] on button "Edit description" at bounding box center [1462, 201] width 95 height 22
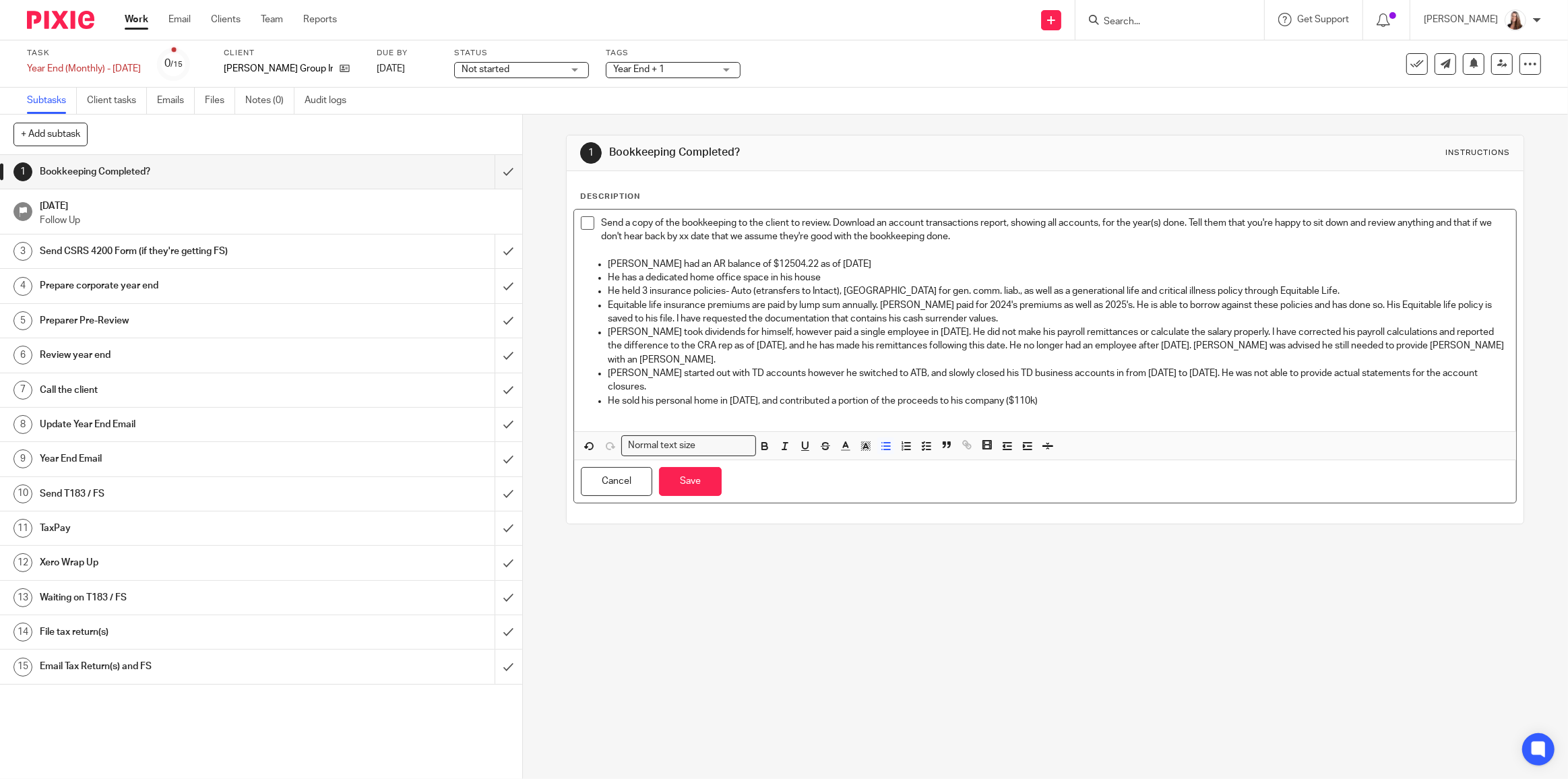
click at [1148, 394] on p "He sold his personal home in Dec of 2024, and contributed a portion of the proc…" at bounding box center [1059, 401] width 902 height 13
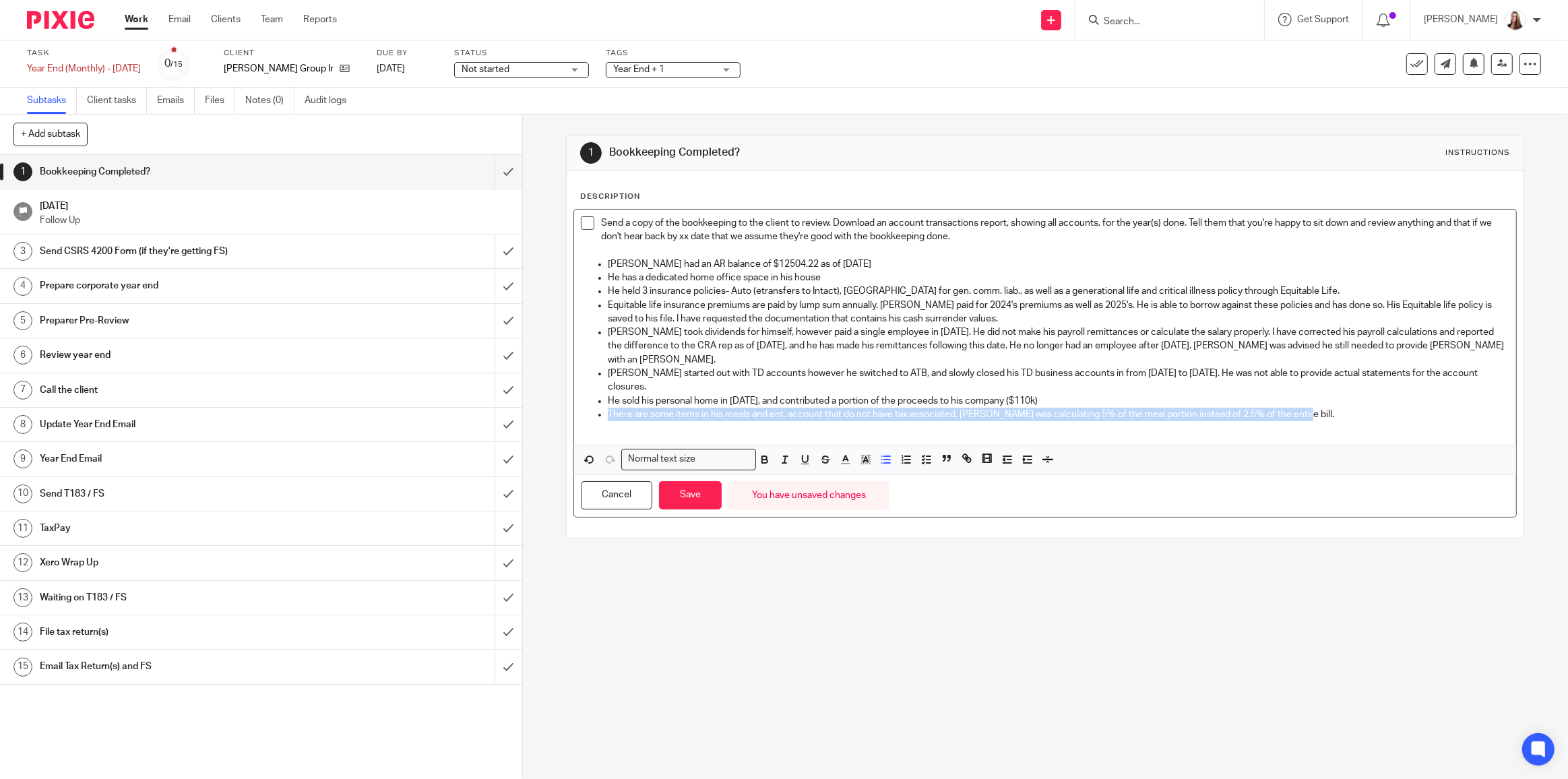
drag, startPoint x: 1290, startPoint y: 400, endPoint x: 596, endPoint y: 406, distance: 694.0
click at [608, 407] on li "There are some items in his meals and ent. account that do not have tax associa…" at bounding box center [1059, 421] width 902 height 27
